Goal: Find specific page/section: Find specific page/section

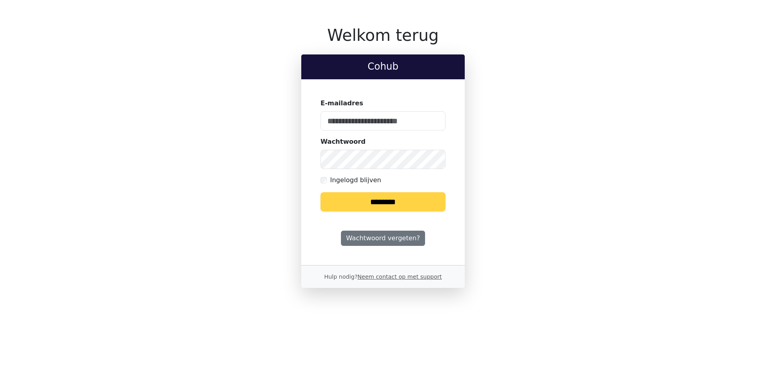
type input "**********"
click at [377, 198] on input "********" at bounding box center [383, 201] width 125 height 19
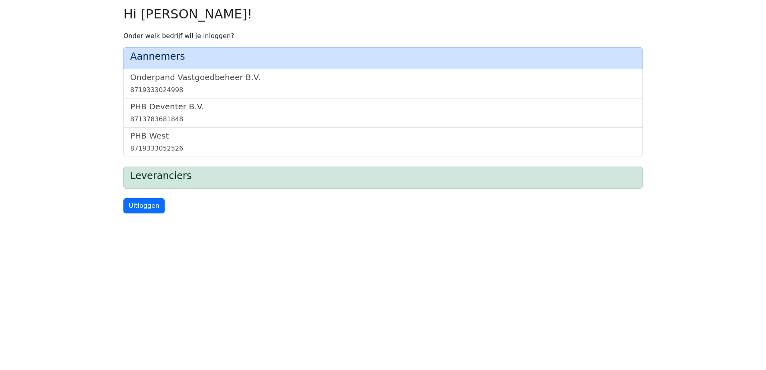
click at [171, 111] on h5 "PHB Deventer B.V." at bounding box center [383, 107] width 506 height 10
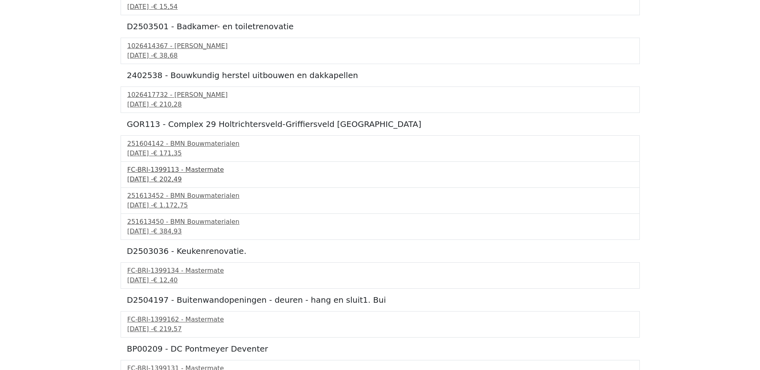
scroll to position [962, 0]
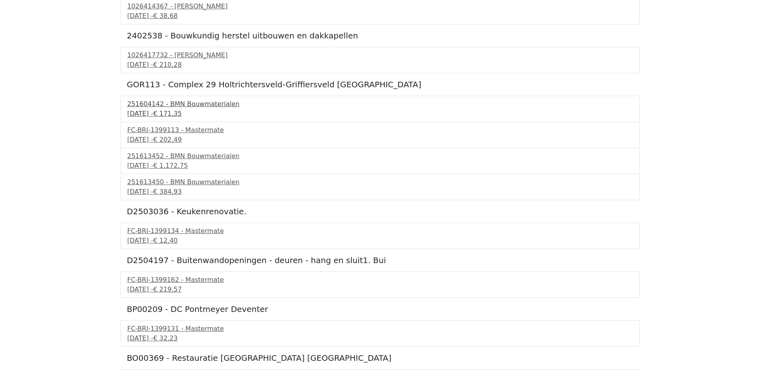
click at [183, 101] on div "251604142 - BMN Bouwmaterialen" at bounding box center [380, 104] width 506 height 10
click at [171, 107] on div "251604142 - BMN Bouwmaterialen" at bounding box center [380, 104] width 506 height 10
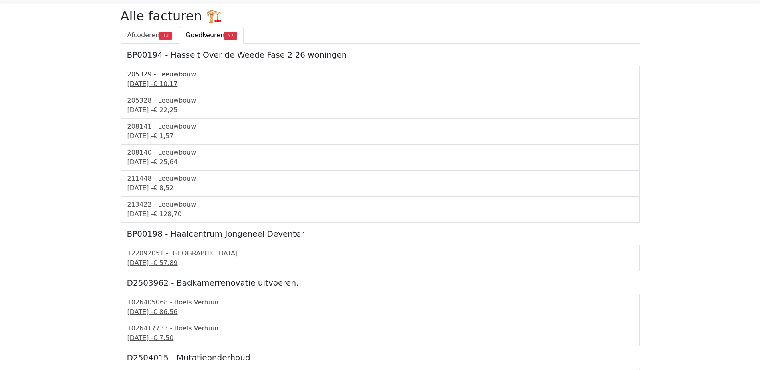
scroll to position [0, 0]
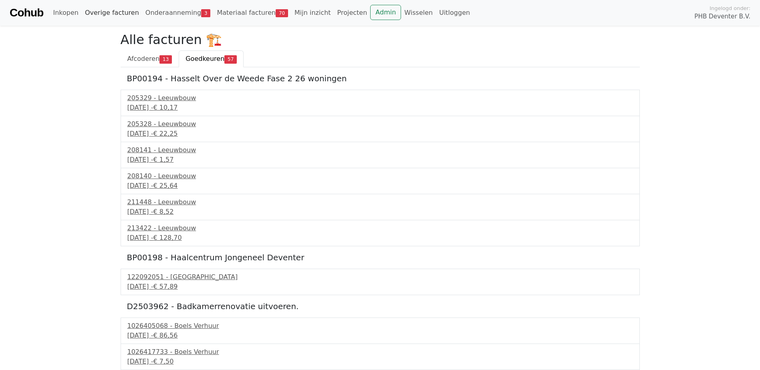
click at [111, 10] on link "Overige facturen" at bounding box center [112, 13] width 61 height 16
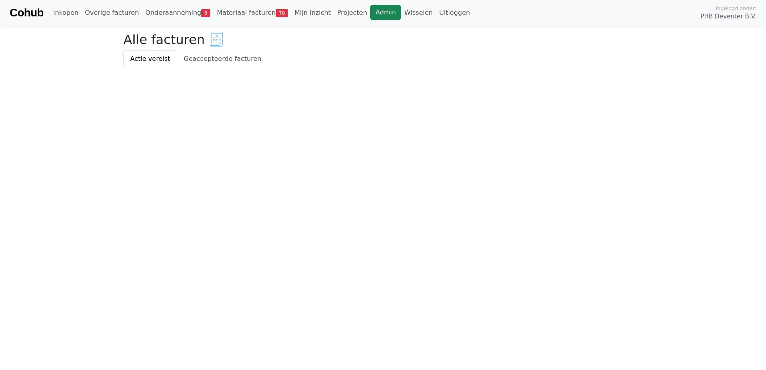
click at [370, 15] on link "Admin" at bounding box center [385, 12] width 31 height 15
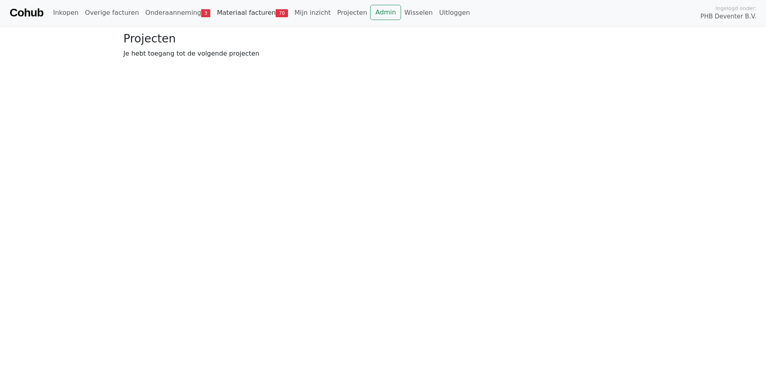
click at [244, 13] on link "Materiaal facturen 70" at bounding box center [253, 13] width 78 height 16
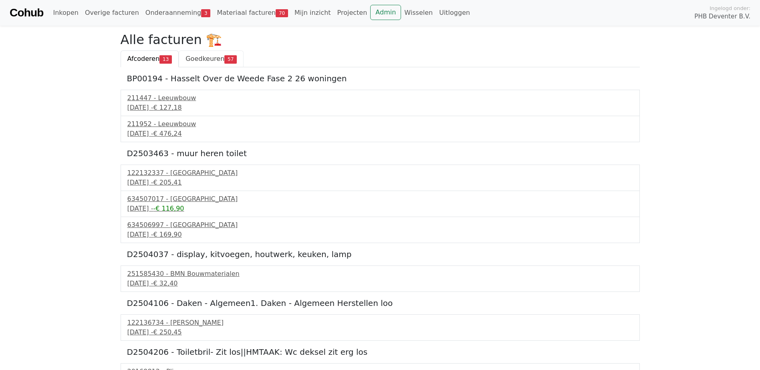
click at [201, 53] on link "Goedkeuren 57" at bounding box center [211, 58] width 65 height 17
